Goal: Obtain resource: Download file/media

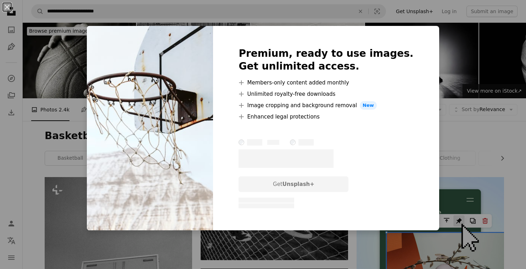
scroll to position [602, 0]
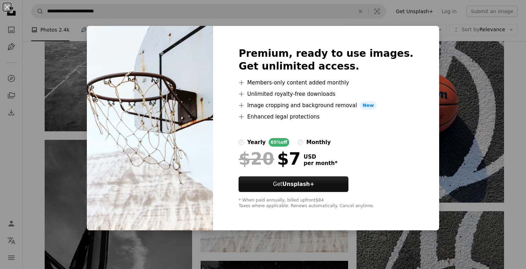
click at [441, 88] on div "An X shape Premium, ready to use images. Get unlimited access. A plus sign Memb…" at bounding box center [263, 134] width 526 height 269
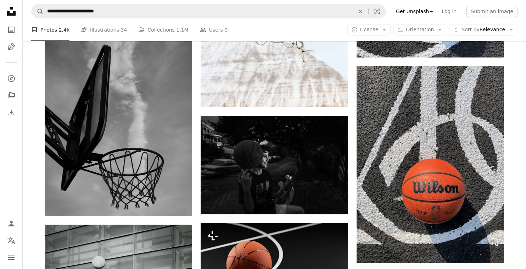
scroll to position [749, 0]
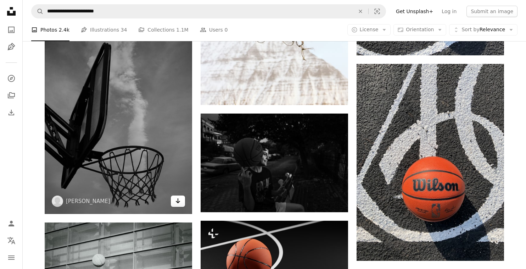
click at [178, 205] on icon "Arrow pointing down" at bounding box center [178, 200] width 6 height 9
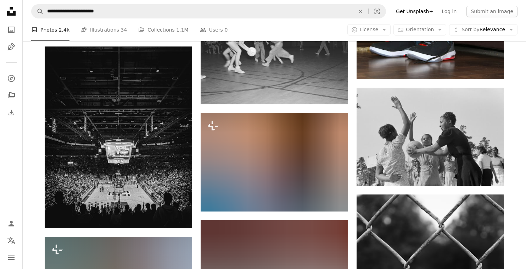
scroll to position [3012, 0]
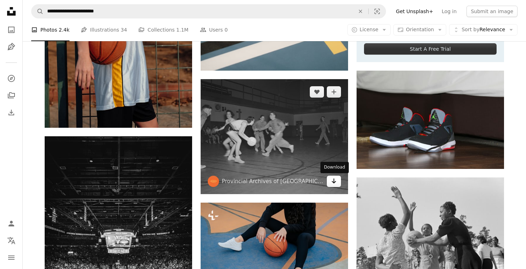
click at [333, 183] on icon "Arrow pointing down" at bounding box center [334, 181] width 6 height 9
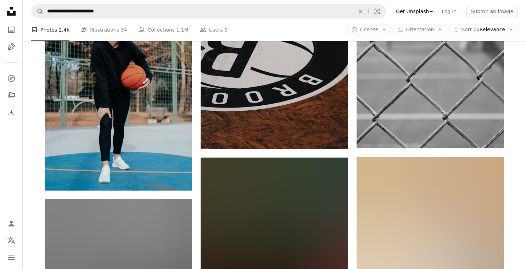
scroll to position [3310, 0]
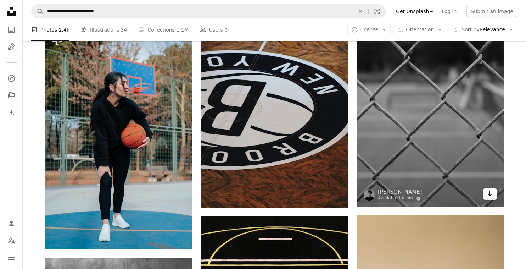
click at [489, 191] on icon "Arrow pointing down" at bounding box center [490, 193] width 6 height 9
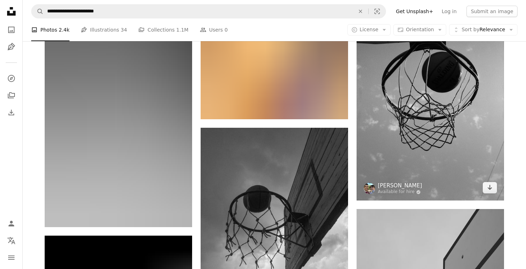
scroll to position [3953, 0]
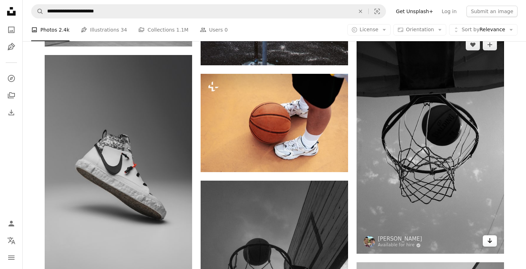
click at [489, 238] on icon "Arrow pointing down" at bounding box center [490, 240] width 6 height 9
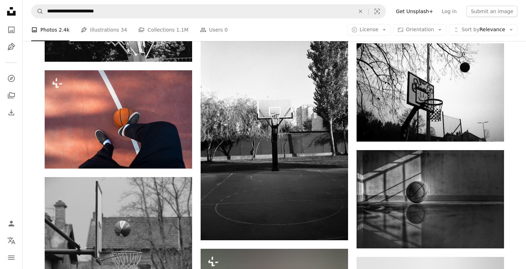
scroll to position [4422, 0]
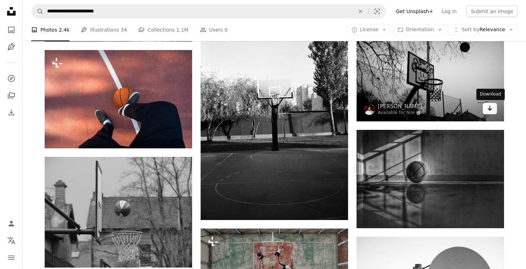
click at [487, 110] on link "Arrow pointing down" at bounding box center [490, 108] width 14 height 11
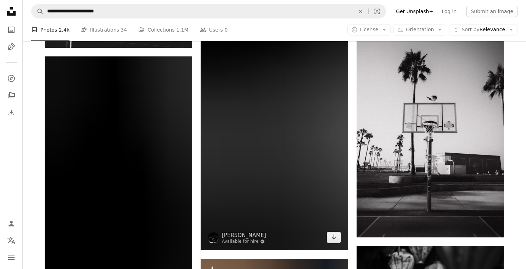
scroll to position [6210, 0]
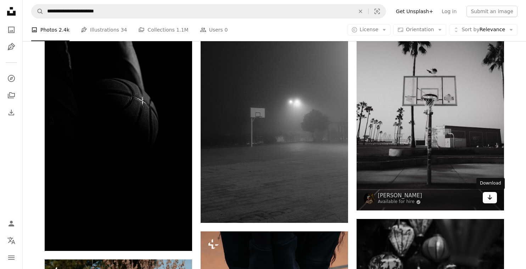
click at [490, 200] on icon "Arrow pointing down" at bounding box center [490, 197] width 6 height 9
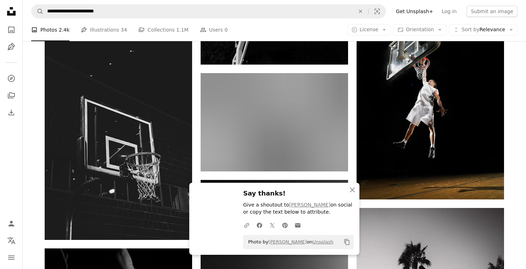
scroll to position [5992, 0]
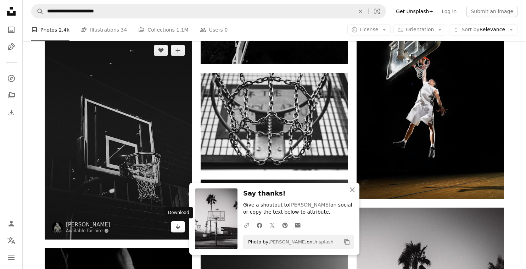
click at [176, 224] on icon "Arrow pointing down" at bounding box center [178, 226] width 6 height 9
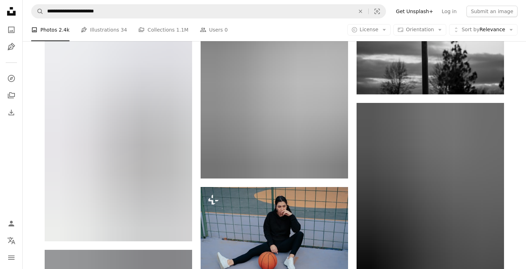
scroll to position [5017, 0]
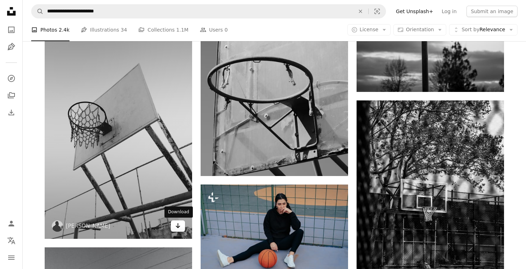
click at [177, 222] on icon "Arrow pointing down" at bounding box center [178, 225] width 6 height 9
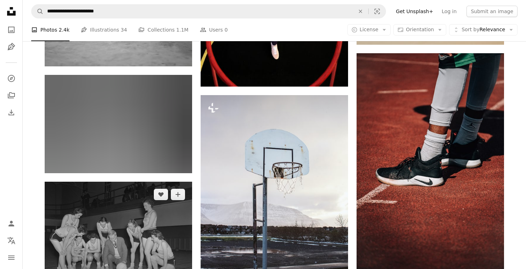
scroll to position [3712, 0]
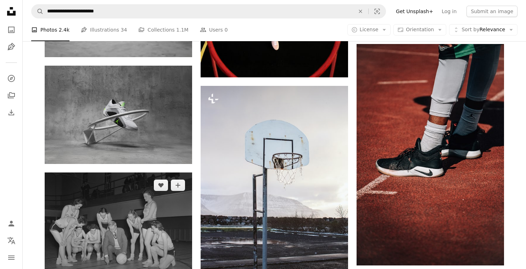
click at [144, 207] on img at bounding box center [119, 230] width 148 height 116
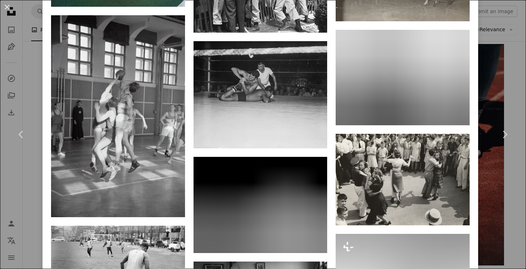
scroll to position [2251, 0]
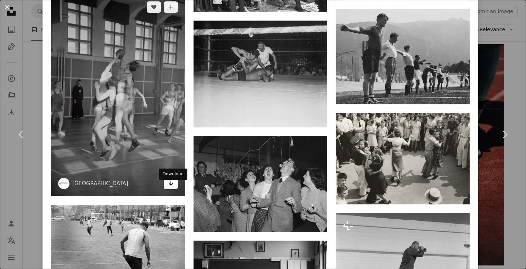
click at [173, 187] on icon "Arrow pointing down" at bounding box center [171, 183] width 6 height 9
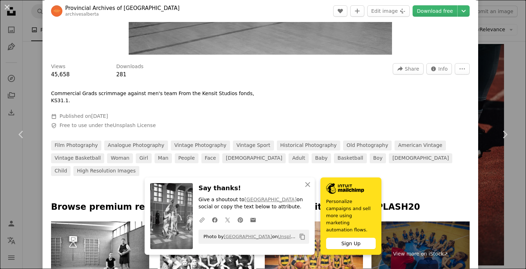
scroll to position [0, 0]
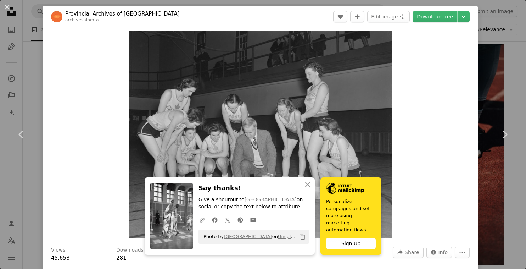
click at [36, 69] on div "An X shape Chevron left Chevron right Provincial Archives of Alberta archivesal…" at bounding box center [263, 134] width 526 height 269
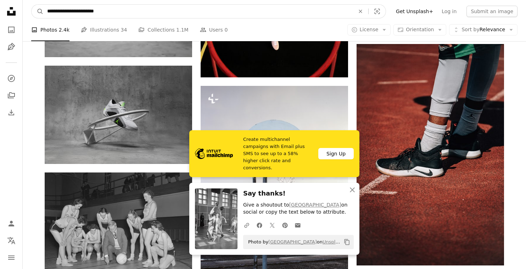
click at [130, 12] on input "**********" at bounding box center [198, 11] width 309 height 13
type input "**********"
click button "A magnifying glass" at bounding box center [38, 11] width 12 height 13
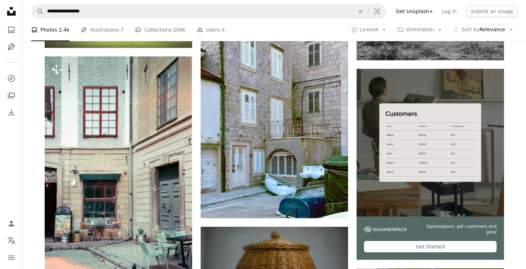
scroll to position [2339, 0]
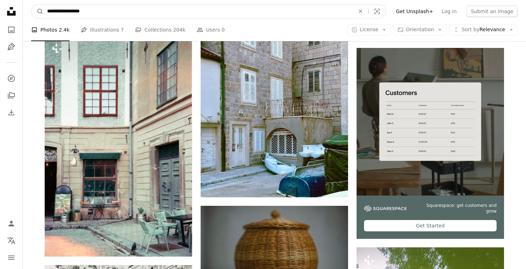
drag, startPoint x: 72, startPoint y: 11, endPoint x: 155, endPoint y: 15, distance: 83.0
click at [155, 15] on input "**********" at bounding box center [198, 11] width 309 height 13
type input "**********"
click button "A magnifying glass" at bounding box center [38, 11] width 12 height 13
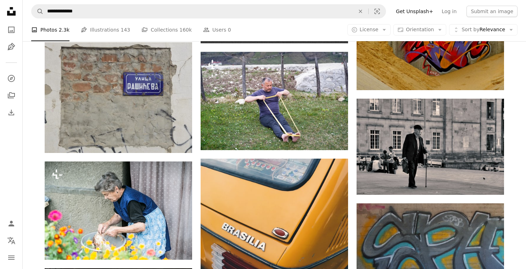
scroll to position [1878, 0]
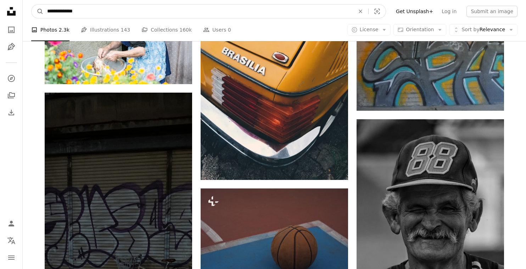
drag, startPoint x: 72, startPoint y: 12, endPoint x: 148, endPoint y: 12, distance: 75.5
click at [148, 12] on input "**********" at bounding box center [198, 11] width 309 height 13
type input "**********"
click button "A magnifying glass" at bounding box center [38, 11] width 12 height 13
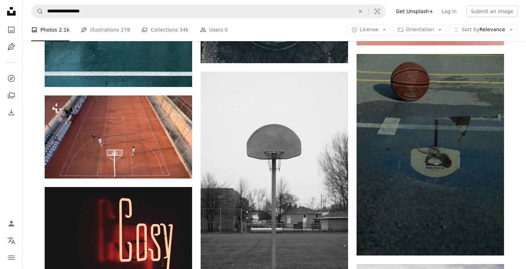
scroll to position [5637, 0]
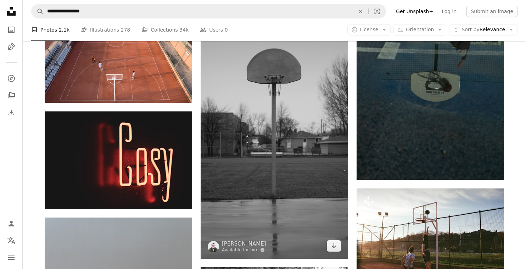
click at [228, 158] on img at bounding box center [275, 127] width 148 height 262
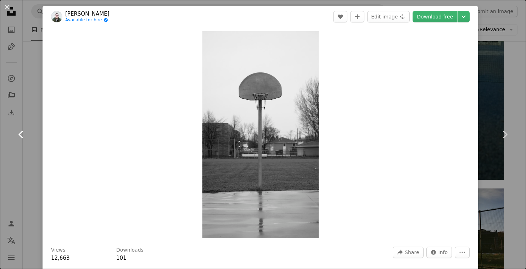
click at [35, 134] on link "Chevron left" at bounding box center [21, 134] width 43 height 68
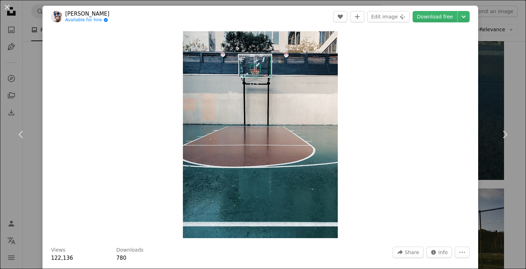
click at [503, 65] on div "An X shape Chevron left Chevron right [PERSON_NAME] Available for hire A checkm…" at bounding box center [263, 134] width 526 height 269
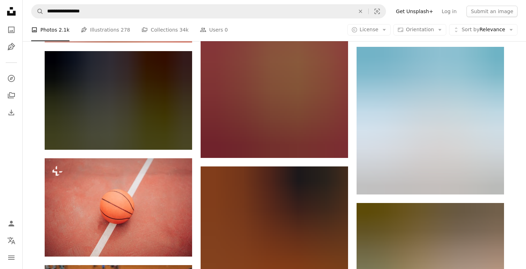
scroll to position [13467, 0]
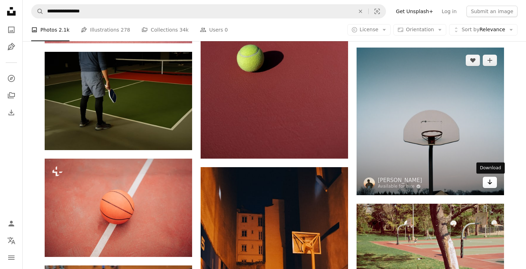
click at [491, 182] on icon "Arrow pointing down" at bounding box center [490, 182] width 6 height 9
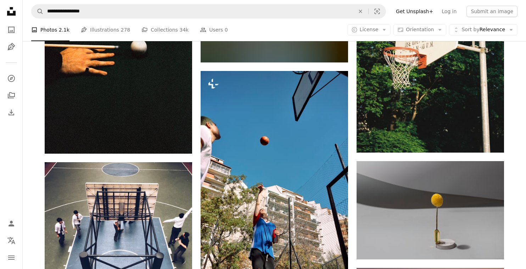
scroll to position [16578, 0]
